Goal: Entertainment & Leisure: Consume media (video, audio)

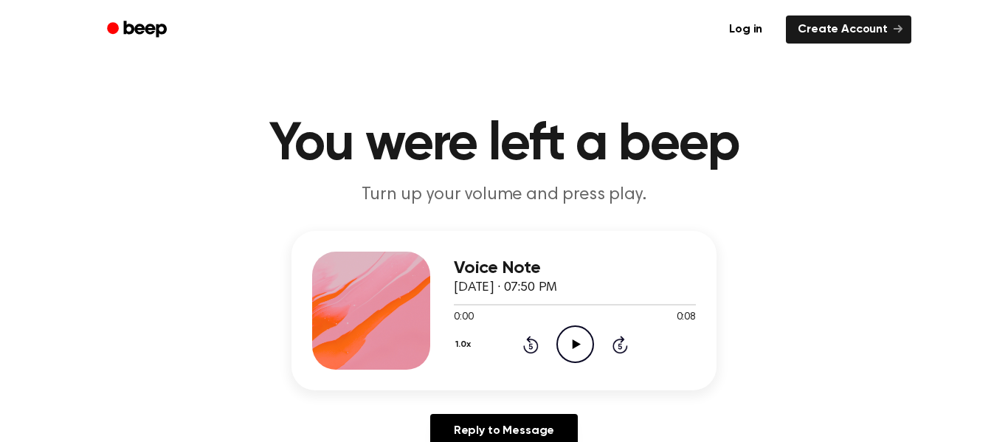
click at [576, 344] on icon at bounding box center [576, 345] width 8 height 10
click at [583, 365] on div "Voice Note October 1, 2025 · 07:50 PM 0:00 0:08 Your browser does not support t…" at bounding box center [575, 311] width 242 height 118
click at [567, 357] on icon "Play Audio" at bounding box center [576, 345] width 38 height 38
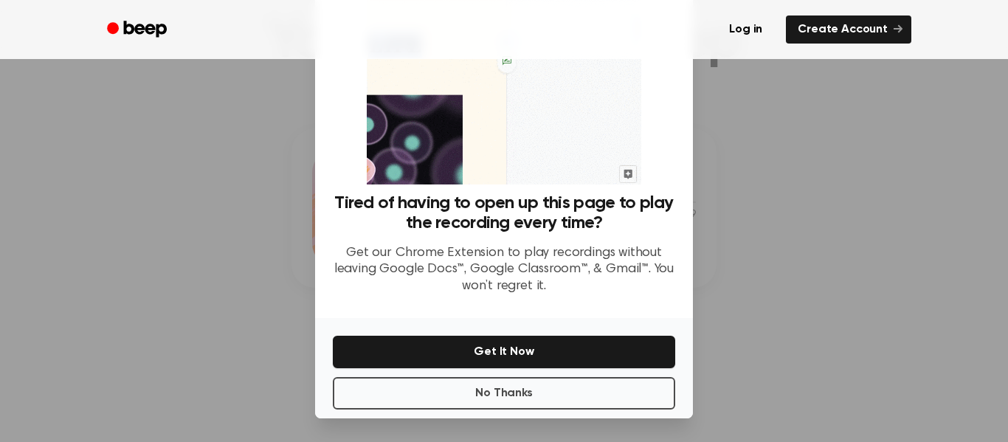
scroll to position [85, 0]
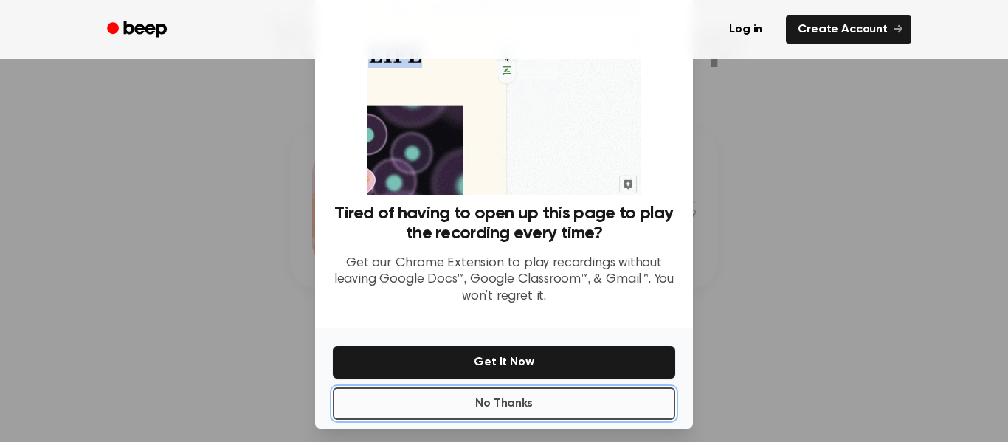
click at [582, 420] on button "No Thanks" at bounding box center [504, 404] width 342 height 32
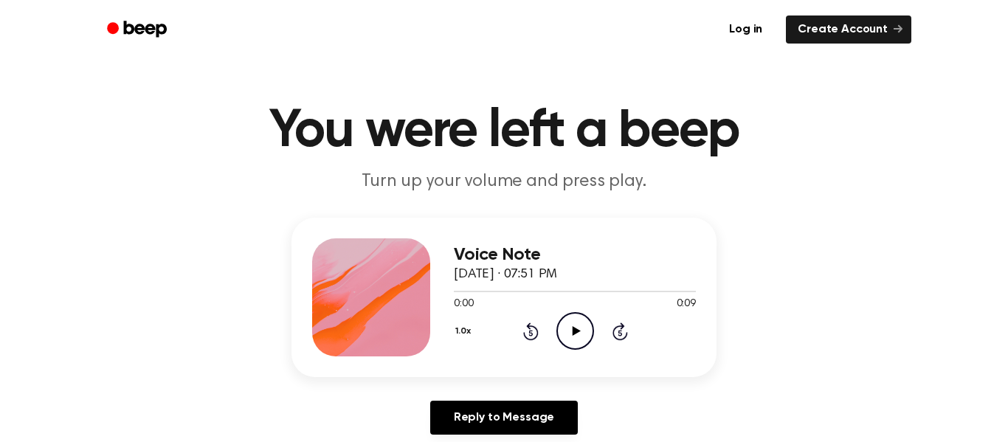
scroll to position [0, 0]
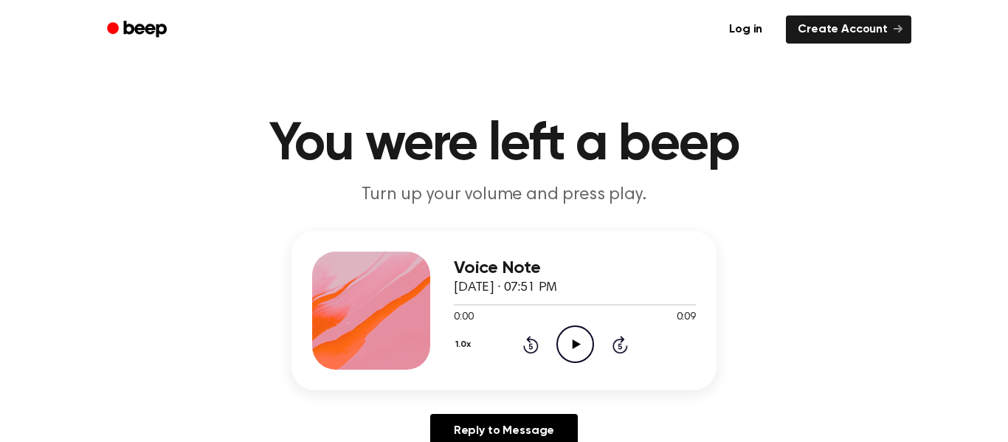
click at [583, 345] on icon "Play Audio" at bounding box center [576, 345] width 38 height 38
click at [578, 352] on icon "Play Audio" at bounding box center [576, 345] width 38 height 38
click at [582, 345] on icon "Play Audio" at bounding box center [576, 345] width 38 height 38
click at [557, 343] on icon "Play Audio" at bounding box center [576, 345] width 38 height 38
click at [588, 348] on icon "Play Audio" at bounding box center [576, 345] width 38 height 38
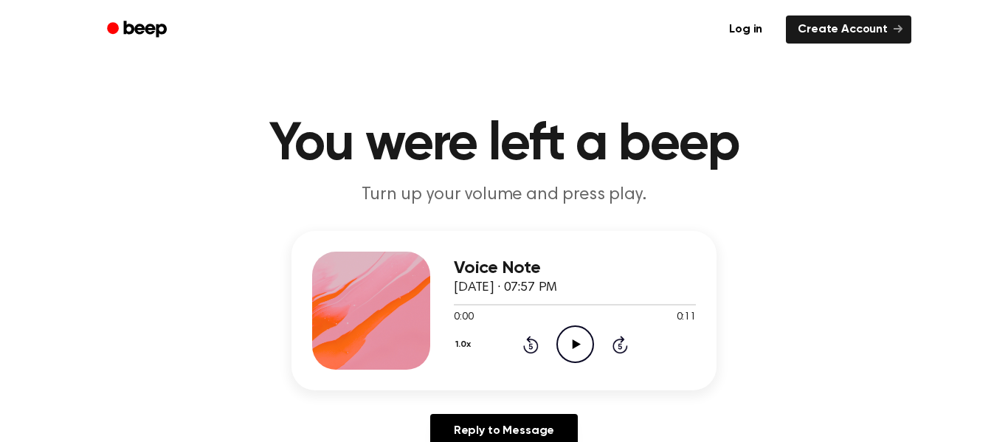
click at [576, 343] on icon at bounding box center [576, 345] width 8 height 10
click at [562, 352] on icon "Play Audio" at bounding box center [576, 345] width 38 height 38
click at [576, 352] on icon "Play Audio" at bounding box center [576, 345] width 38 height 38
click at [571, 349] on icon "Play Audio" at bounding box center [576, 345] width 38 height 38
click at [574, 351] on icon "Play Audio" at bounding box center [576, 345] width 38 height 38
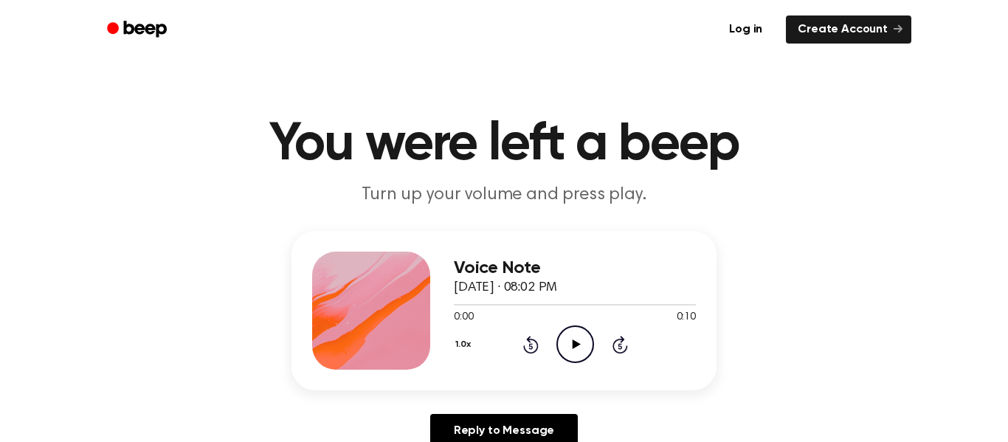
click at [565, 368] on div "Voice Note [DATE] · 08:02 PM 0:00 0:10 Your browser does not support the [objec…" at bounding box center [575, 311] width 242 height 118
click at [580, 367] on div "Voice Note [DATE] · 08:02 PM 0:00 0:10 Your browser does not support the [objec…" at bounding box center [575, 311] width 242 height 118
click at [575, 345] on icon at bounding box center [576, 345] width 8 height 10
click at [582, 360] on icon "Play Audio" at bounding box center [576, 345] width 38 height 38
click at [574, 358] on icon "Play Audio" at bounding box center [576, 345] width 38 height 38
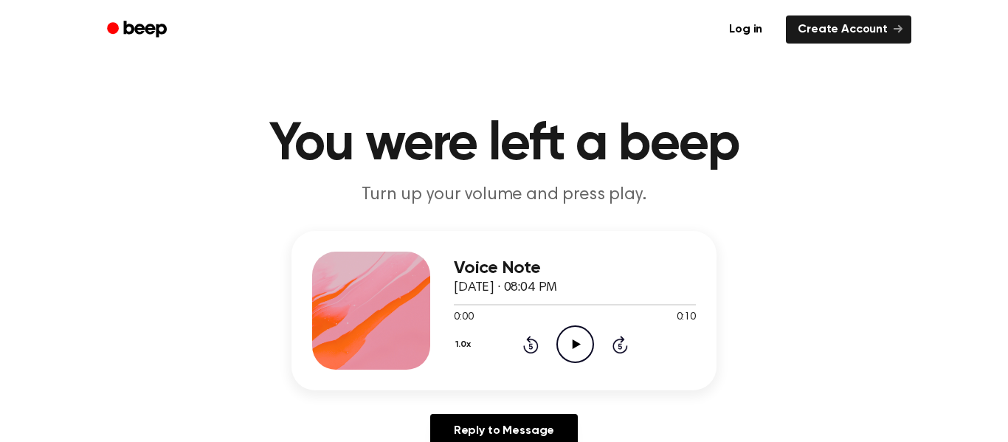
click at [585, 354] on icon "Play Audio" at bounding box center [576, 345] width 38 height 38
